Goal: Navigation & Orientation: Find specific page/section

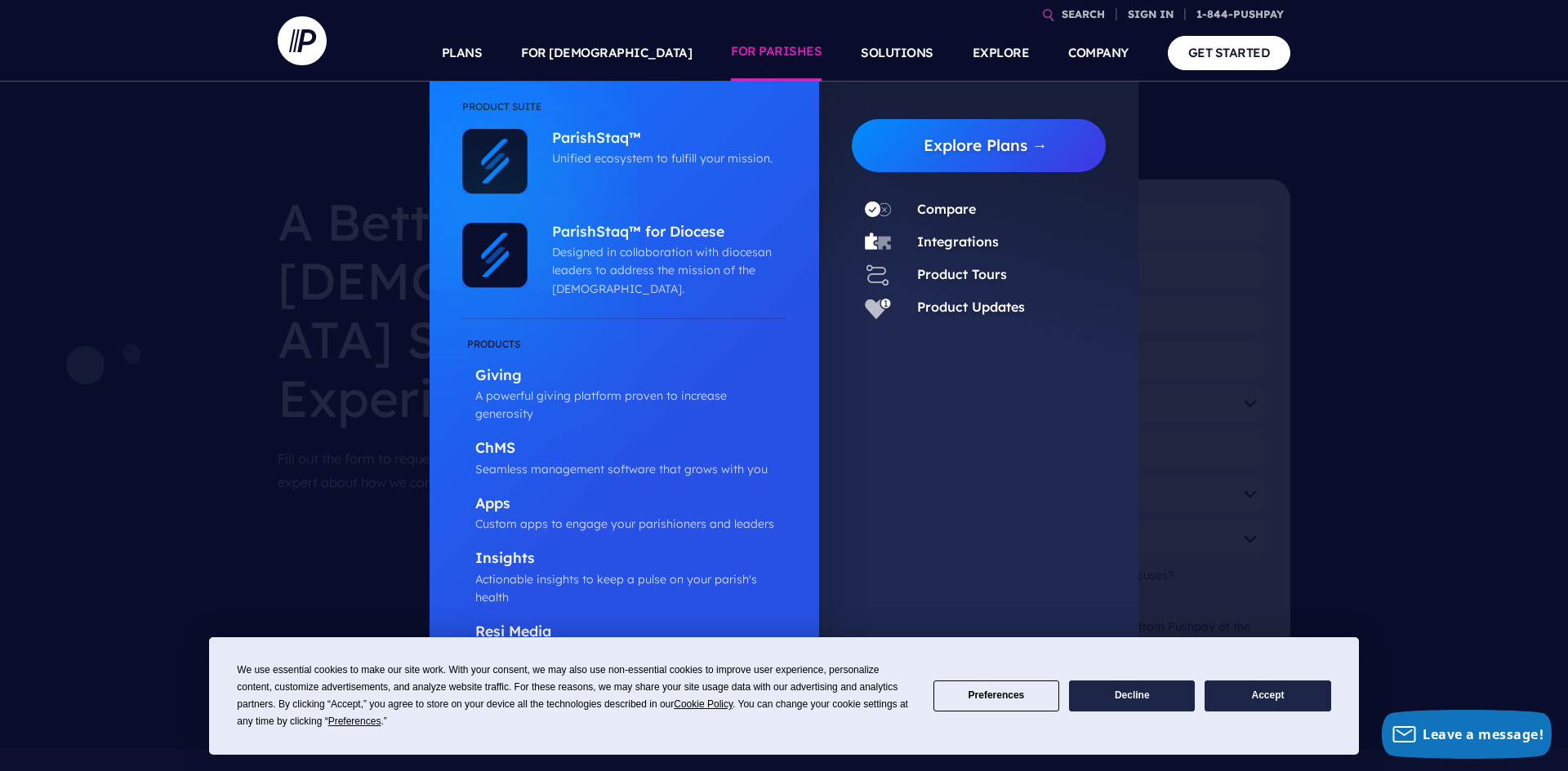
click at [755, 49] on link "FOR PARISHES" at bounding box center [777, 53] width 91 height 57
click at [762, 53] on link "FOR PARISHES" at bounding box center [777, 53] width 91 height 57
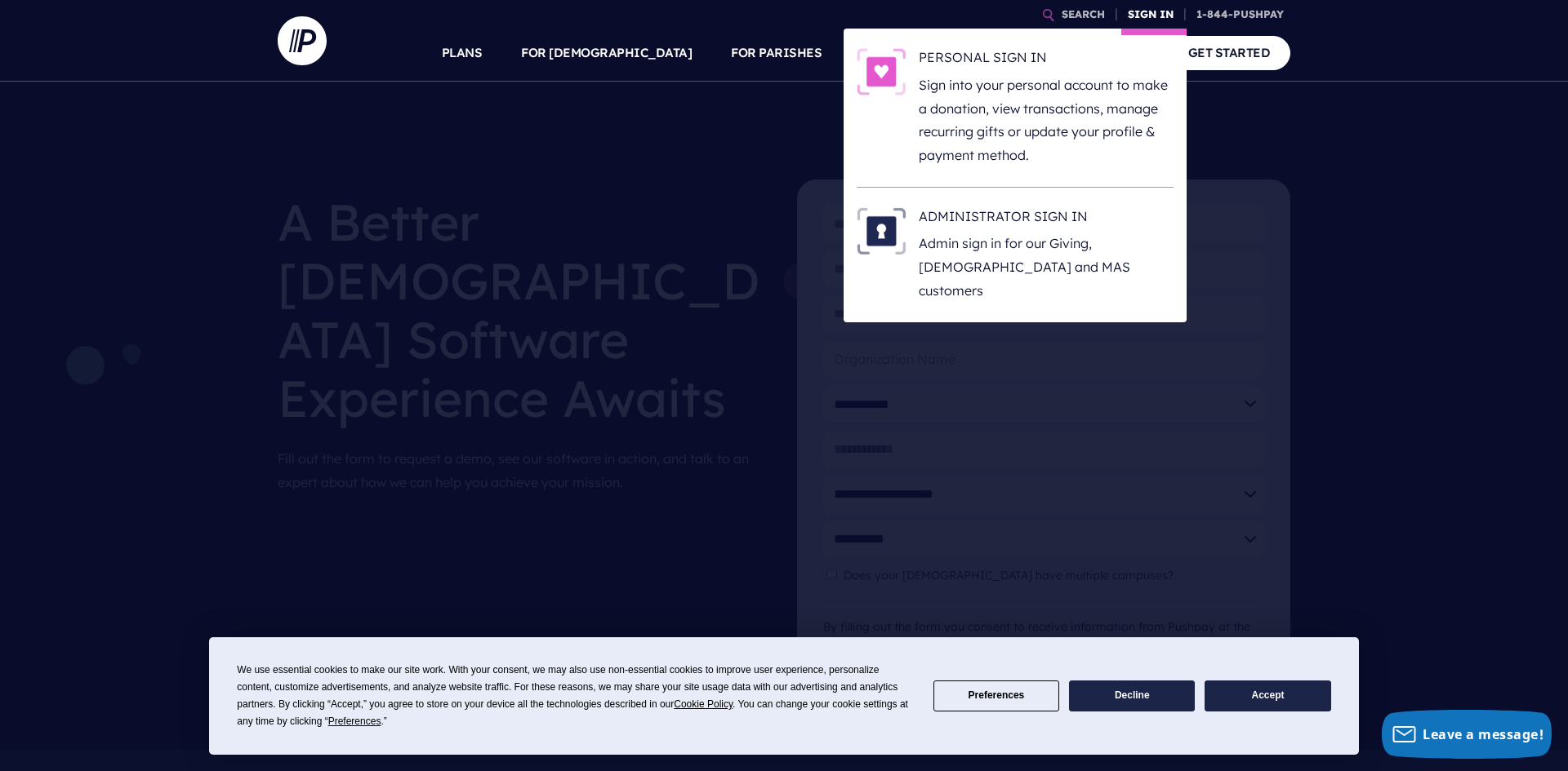
click at [1141, 14] on link "SIGN IN" at bounding box center [1150, 14] width 59 height 29
click at [883, 74] on img at bounding box center [881, 72] width 49 height 47
click at [879, 74] on img at bounding box center [881, 72] width 49 height 47
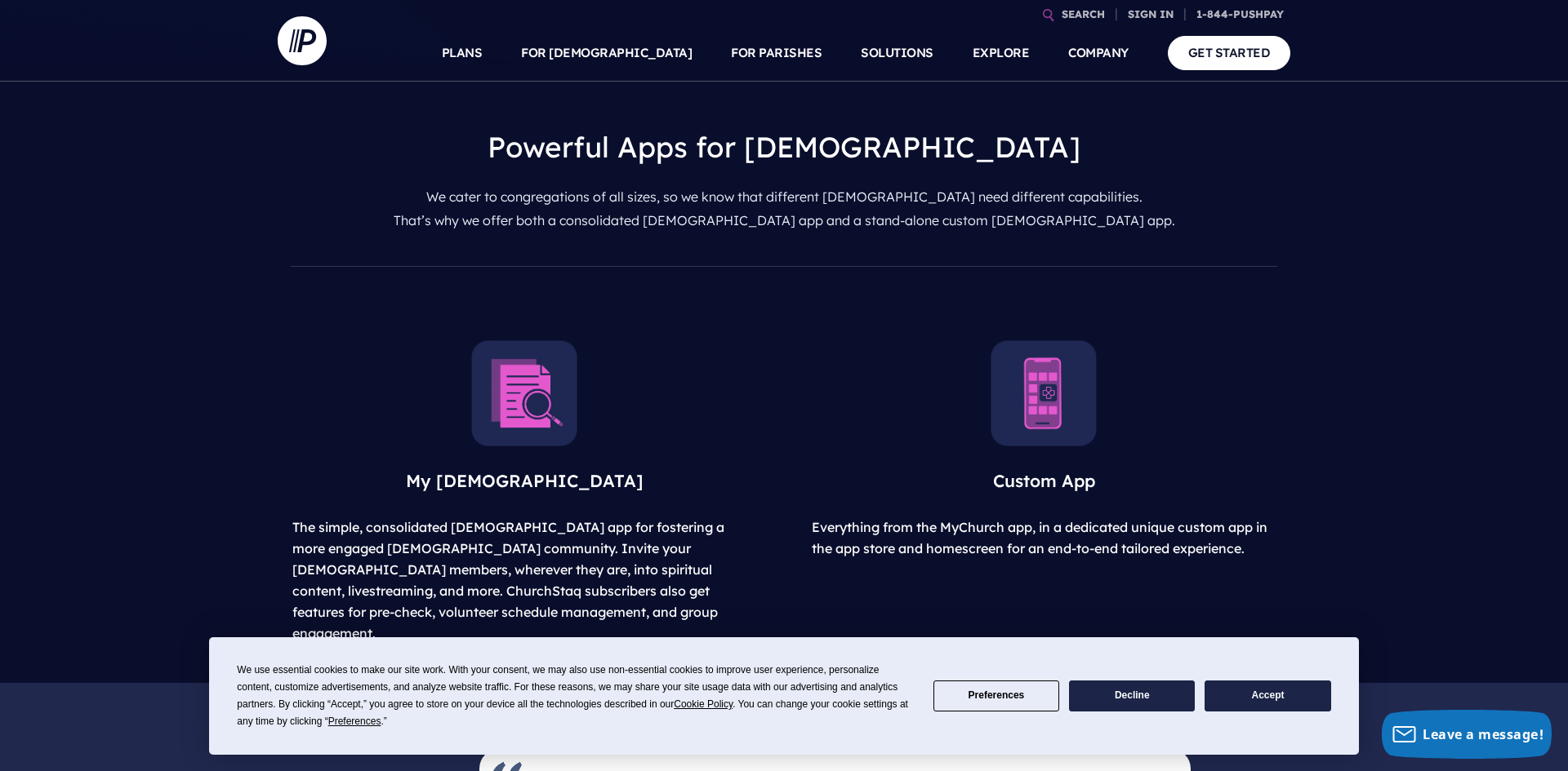
scroll to position [508, 0]
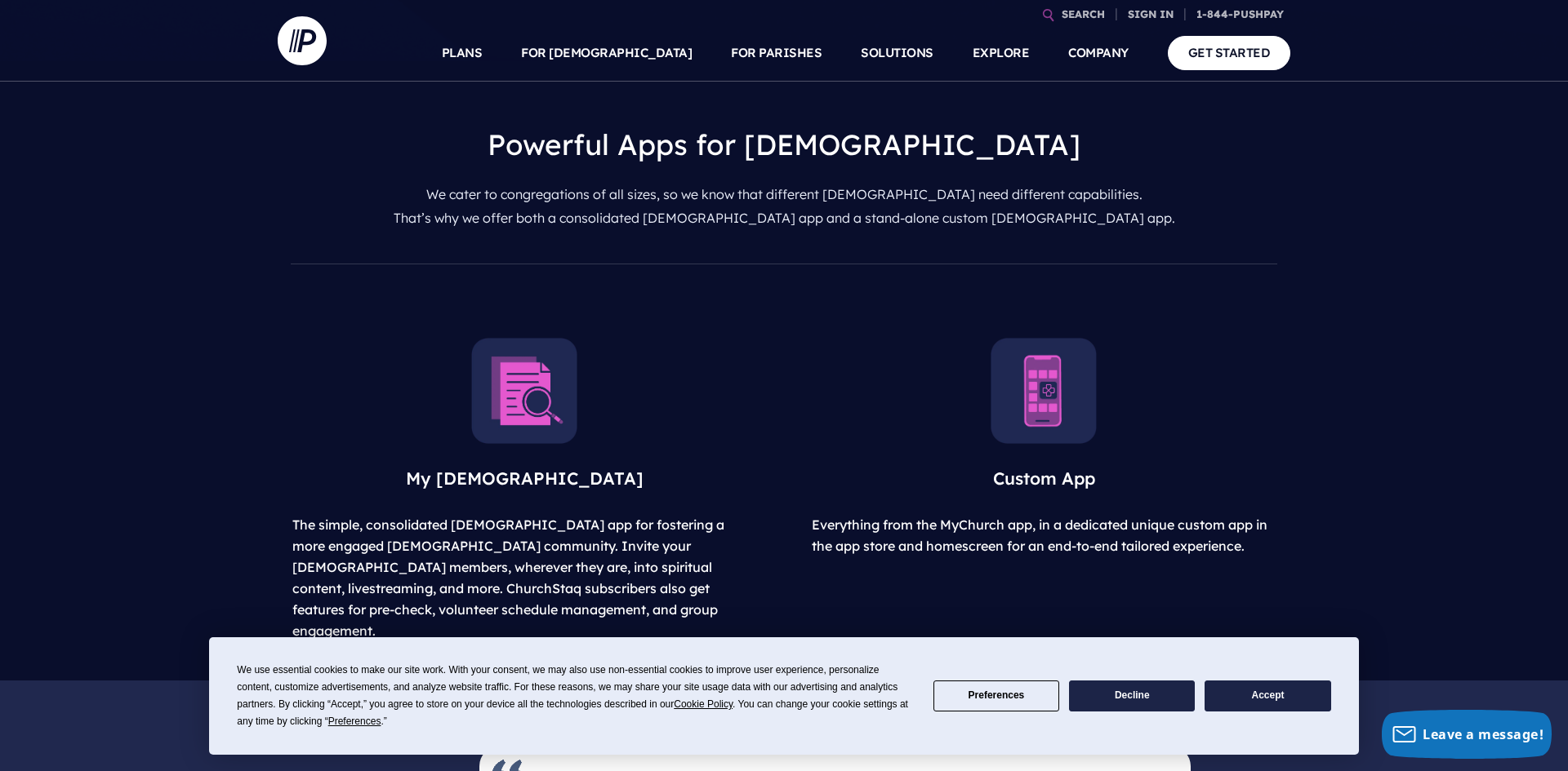
click at [523, 406] on img at bounding box center [524, 390] width 106 height 106
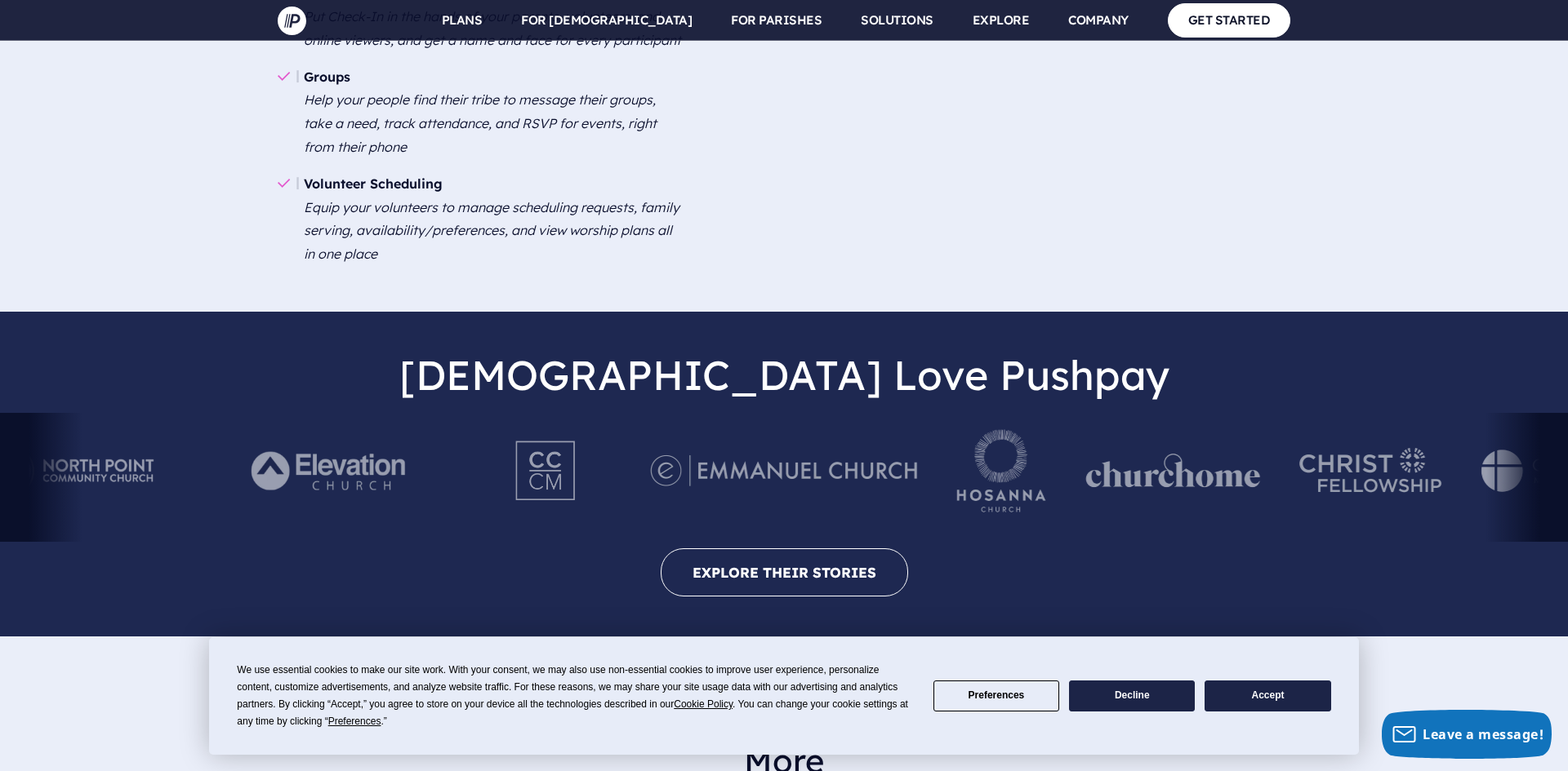
scroll to position [2619, 0]
